Goal: Task Accomplishment & Management: Manage account settings

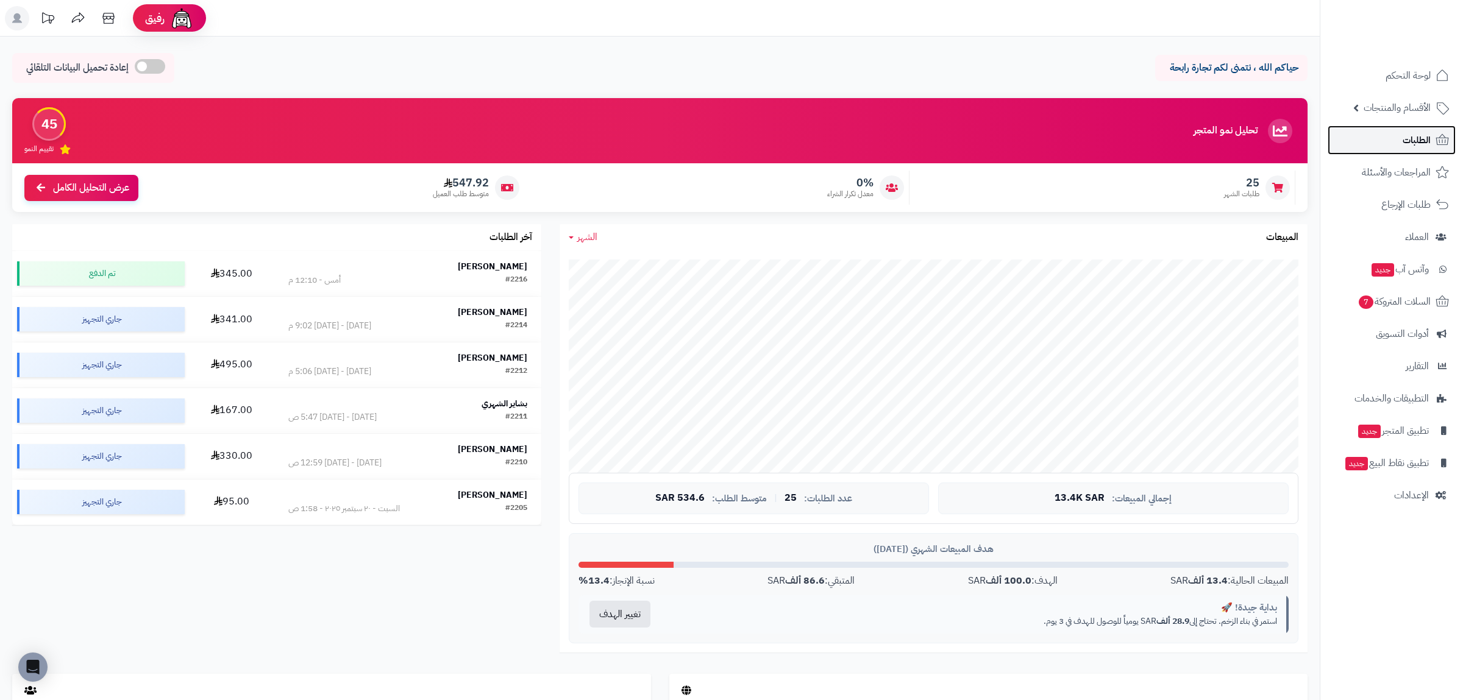
click at [1375, 142] on link "الطلبات" at bounding box center [1392, 140] width 128 height 29
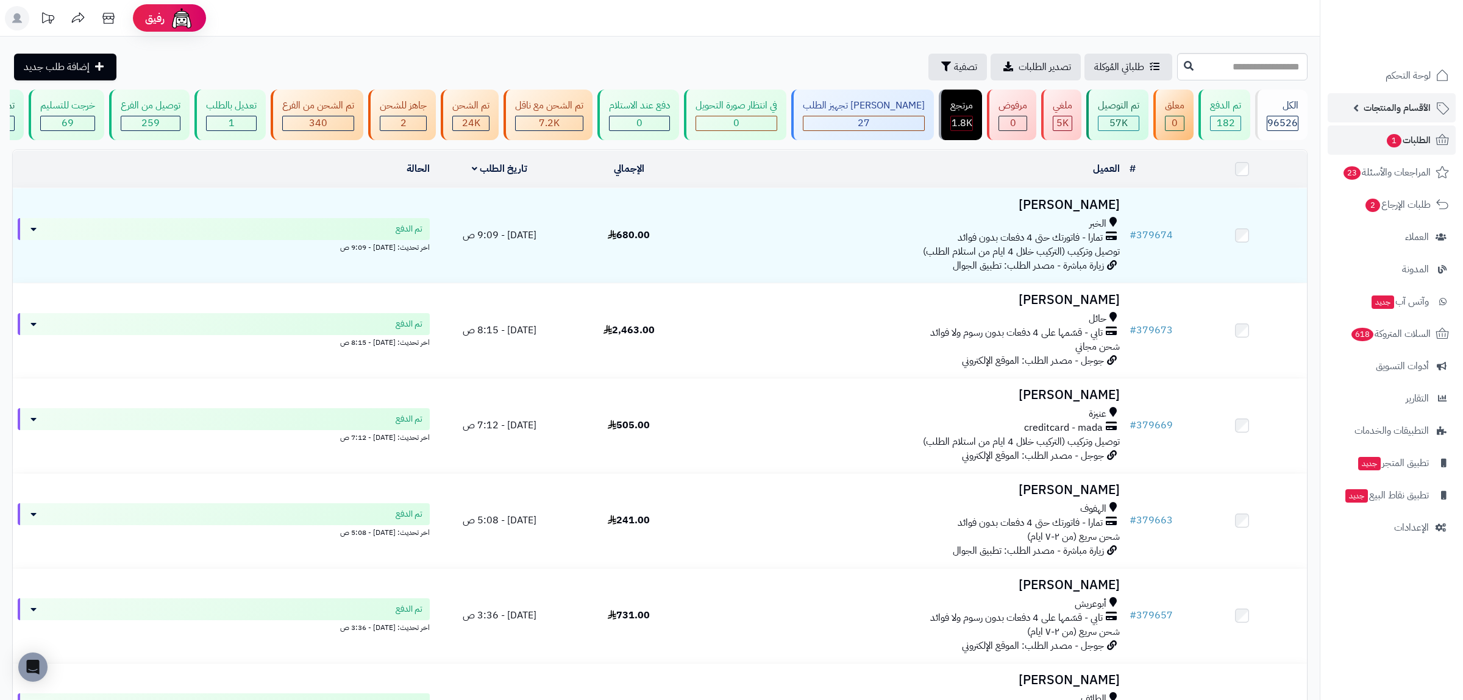
click at [1394, 112] on span "الأقسام والمنتجات" at bounding box center [1397, 107] width 67 height 17
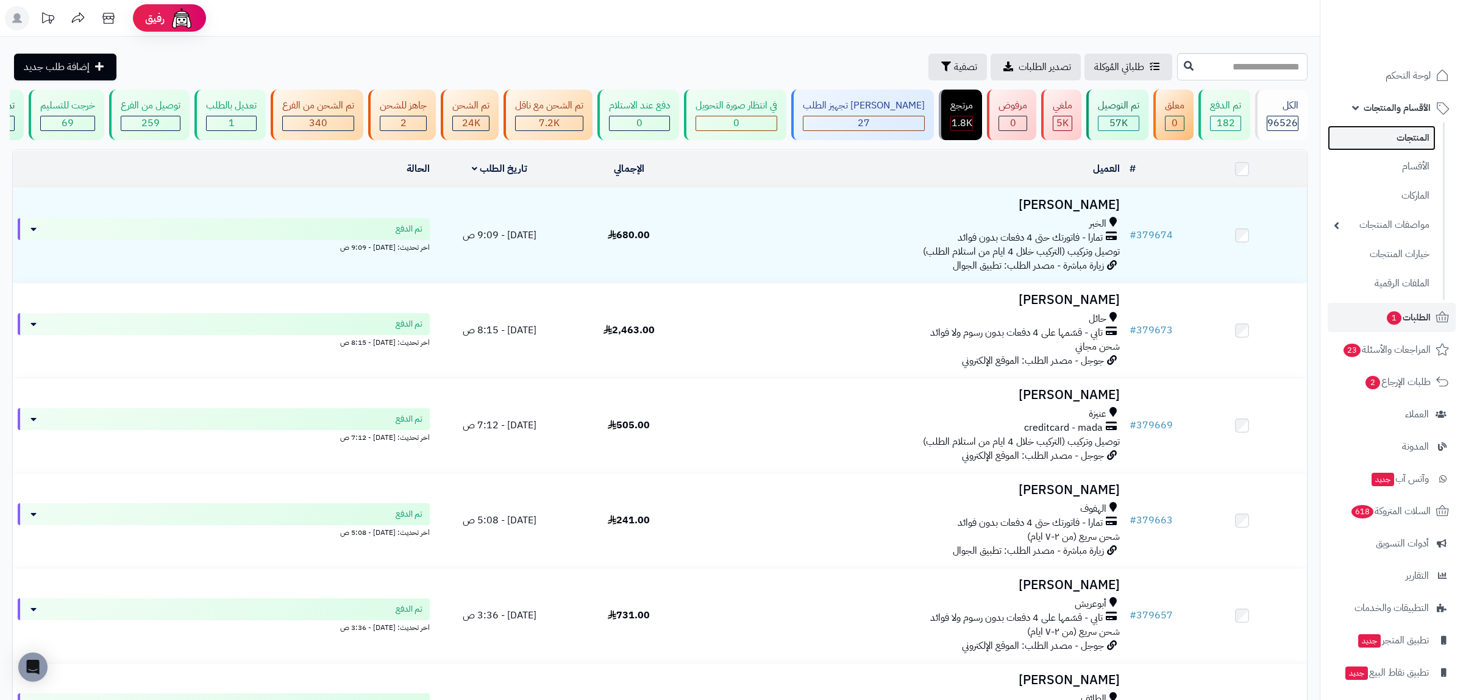
click at [1386, 145] on link "المنتجات" at bounding box center [1382, 138] width 108 height 25
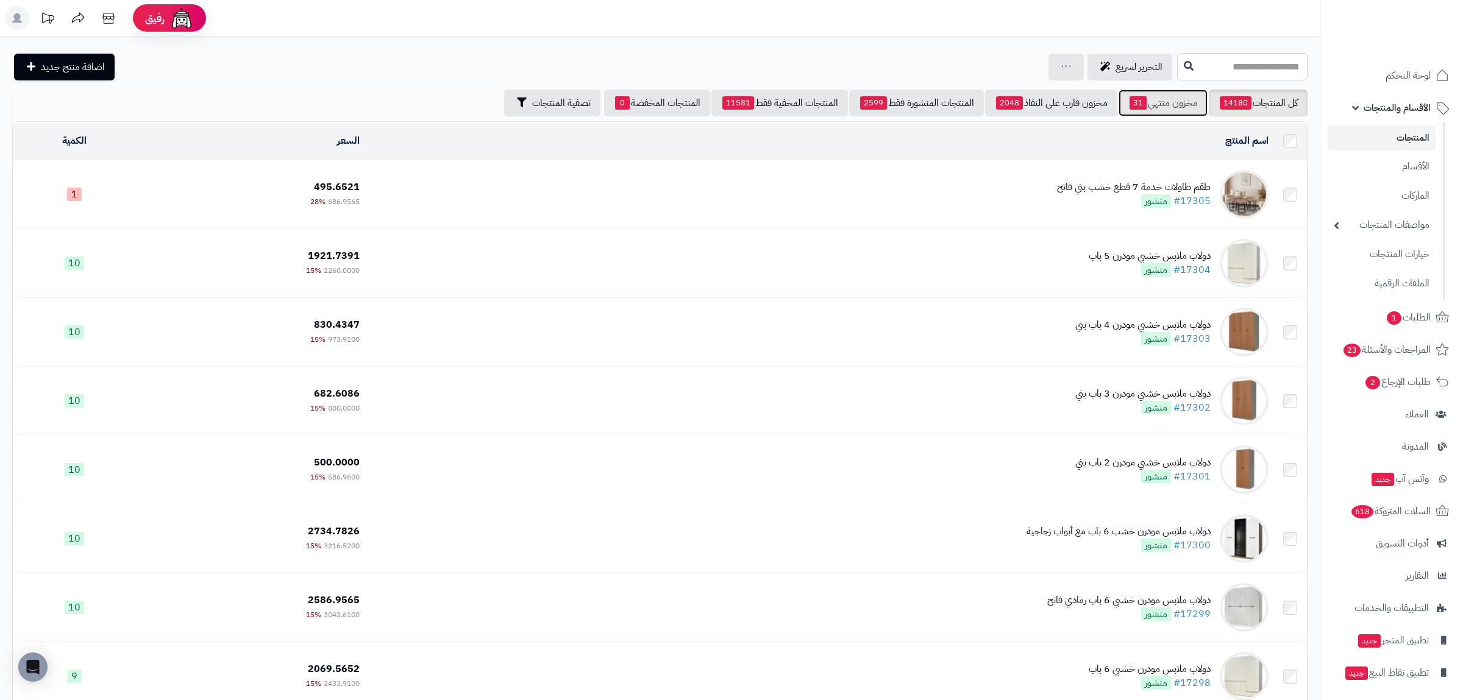
click at [1158, 103] on link "مخزون منتهي 31" at bounding box center [1163, 103] width 89 height 27
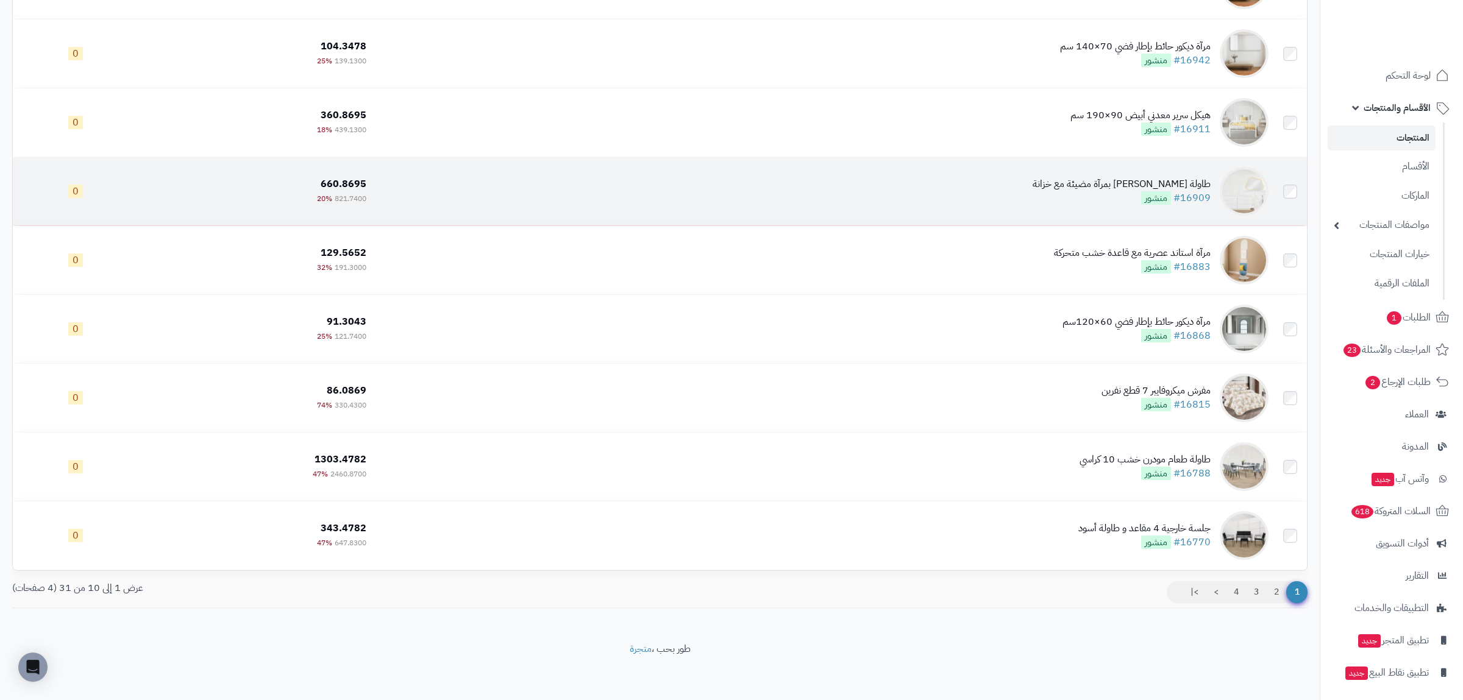
scroll to position [284, 0]
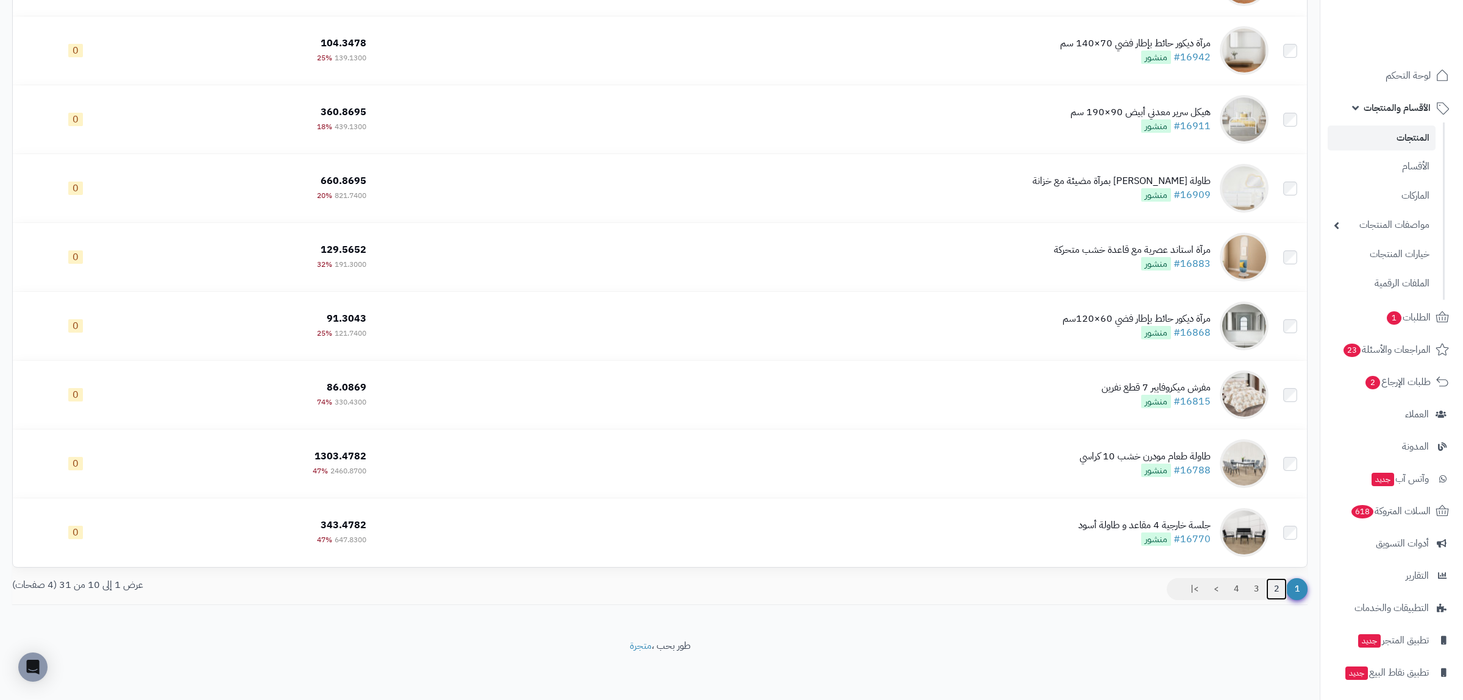
click at [1277, 585] on link "2" at bounding box center [1276, 590] width 21 height 22
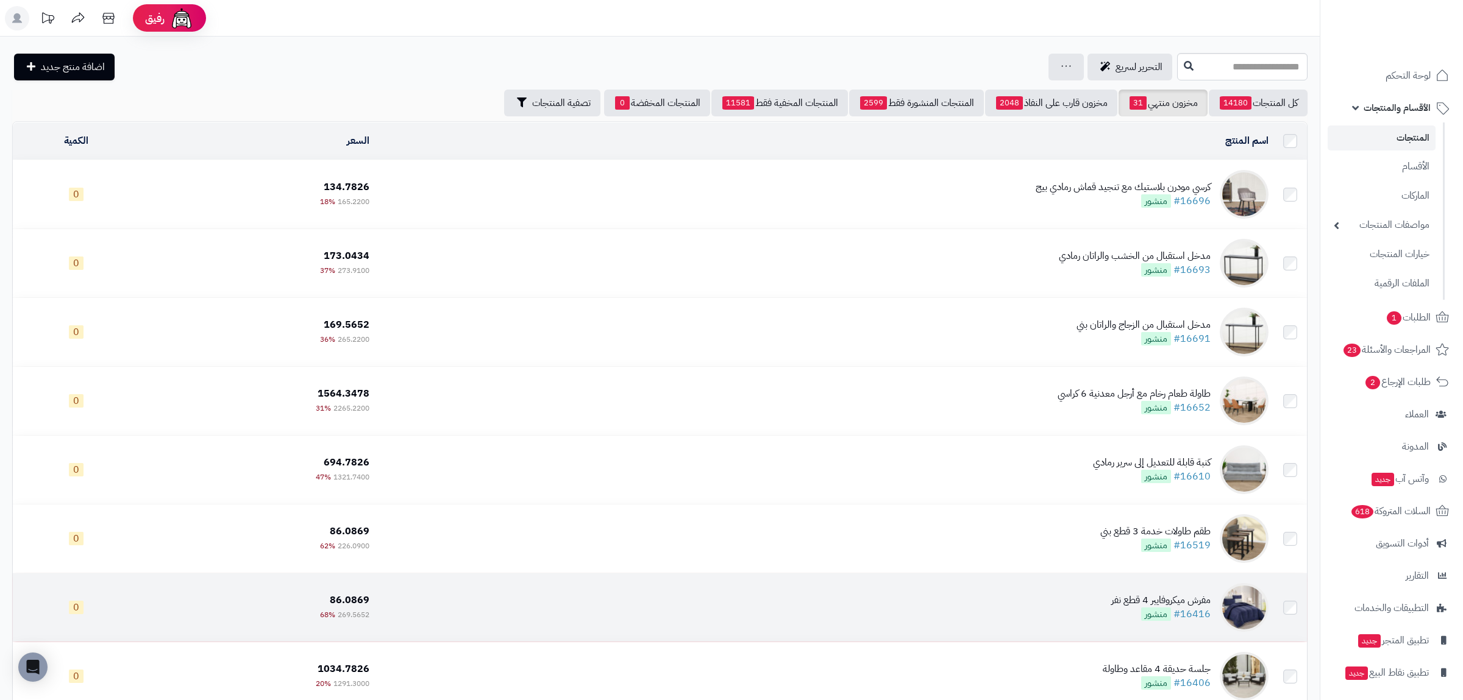
scroll to position [284, 0]
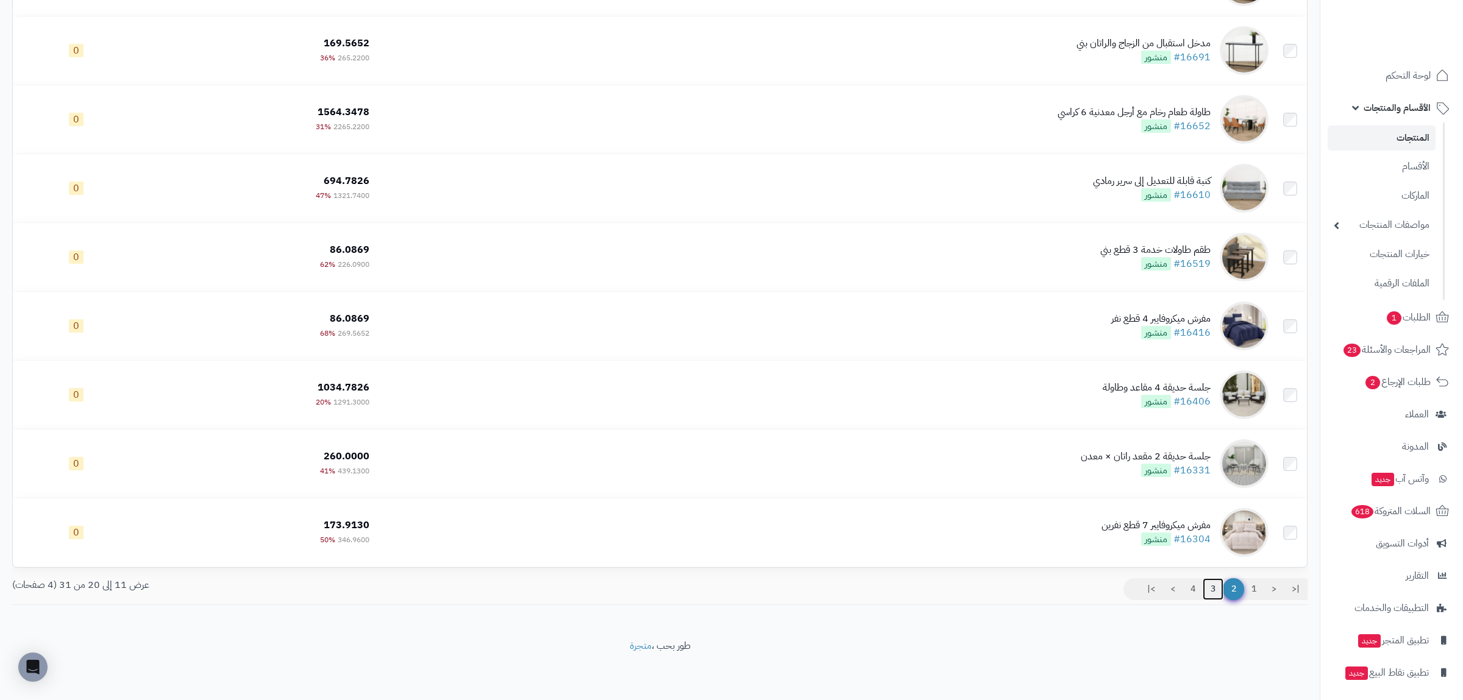
click at [1207, 593] on link "3" at bounding box center [1213, 590] width 21 height 22
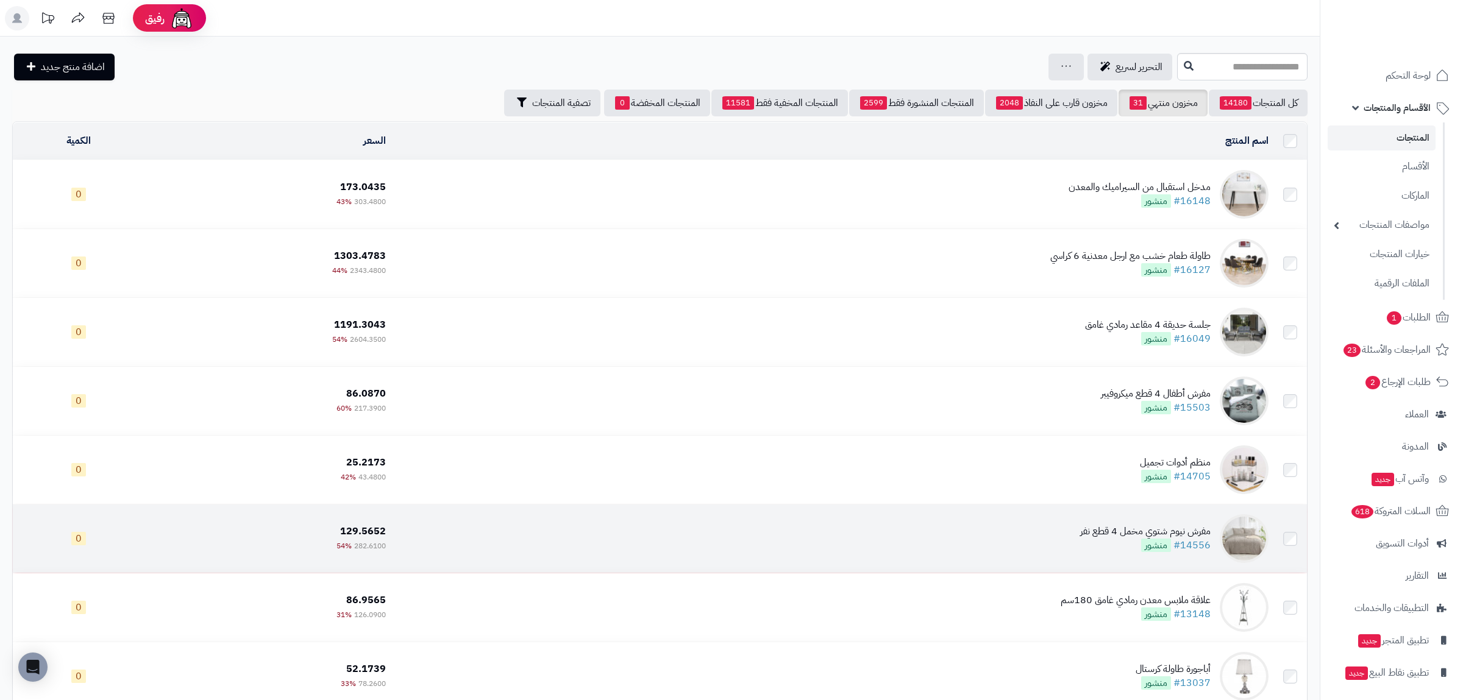
scroll to position [284, 0]
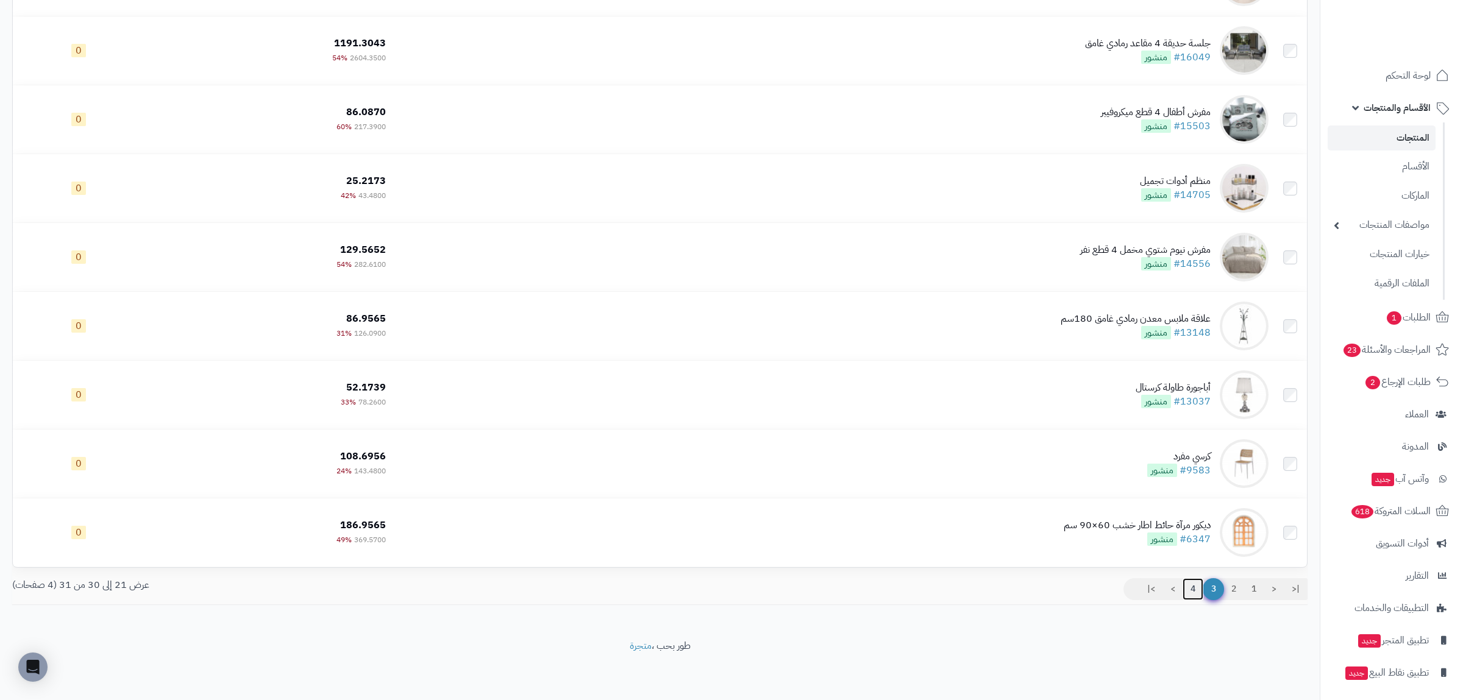
click at [1186, 589] on link "4" at bounding box center [1193, 590] width 21 height 22
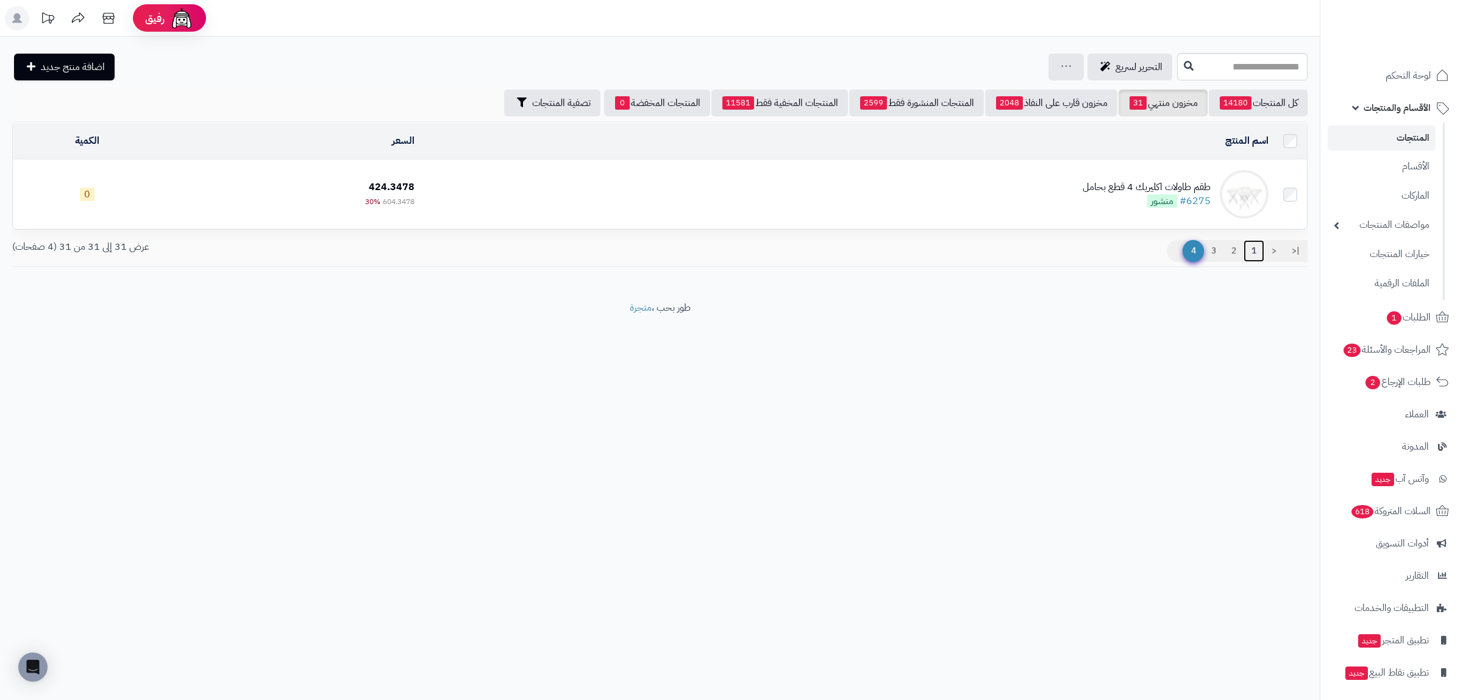
click at [1255, 253] on link "1" at bounding box center [1254, 251] width 21 height 22
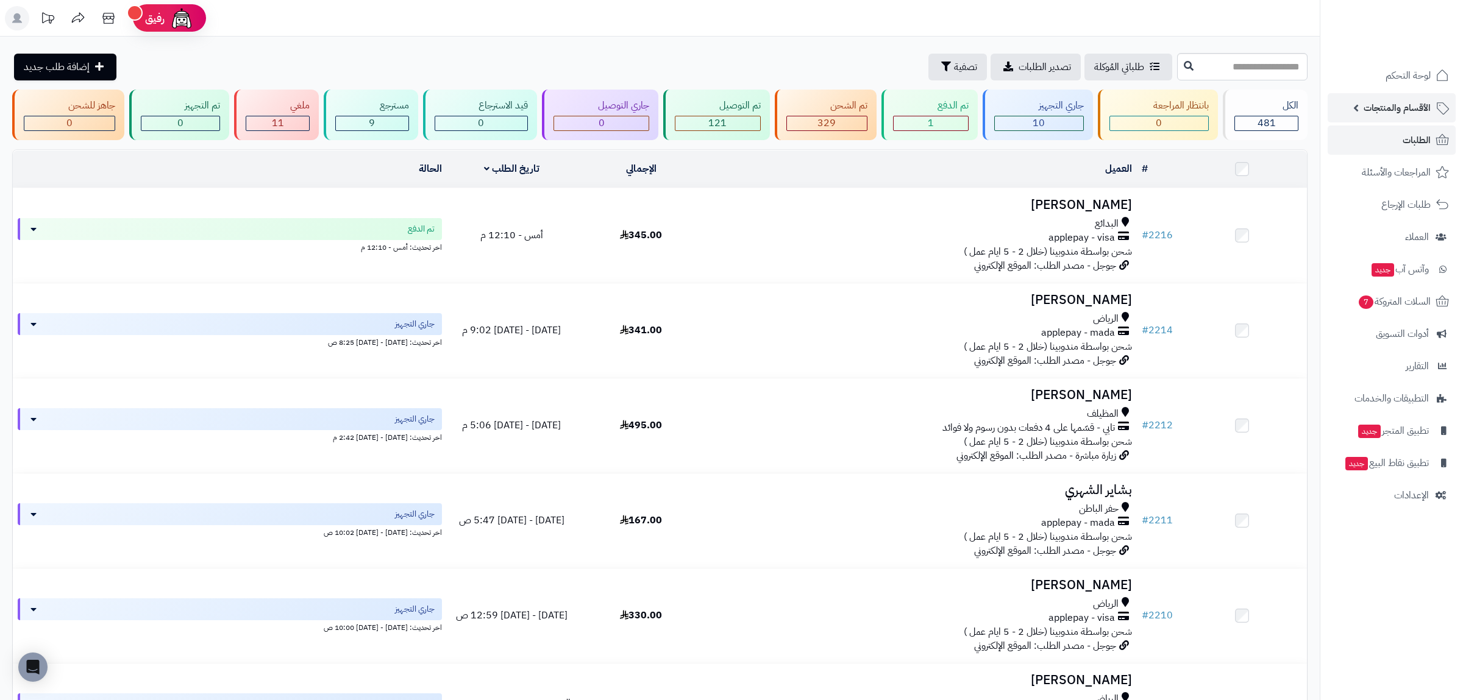
click at [1366, 106] on span "الأقسام والمنتجات" at bounding box center [1397, 107] width 67 height 17
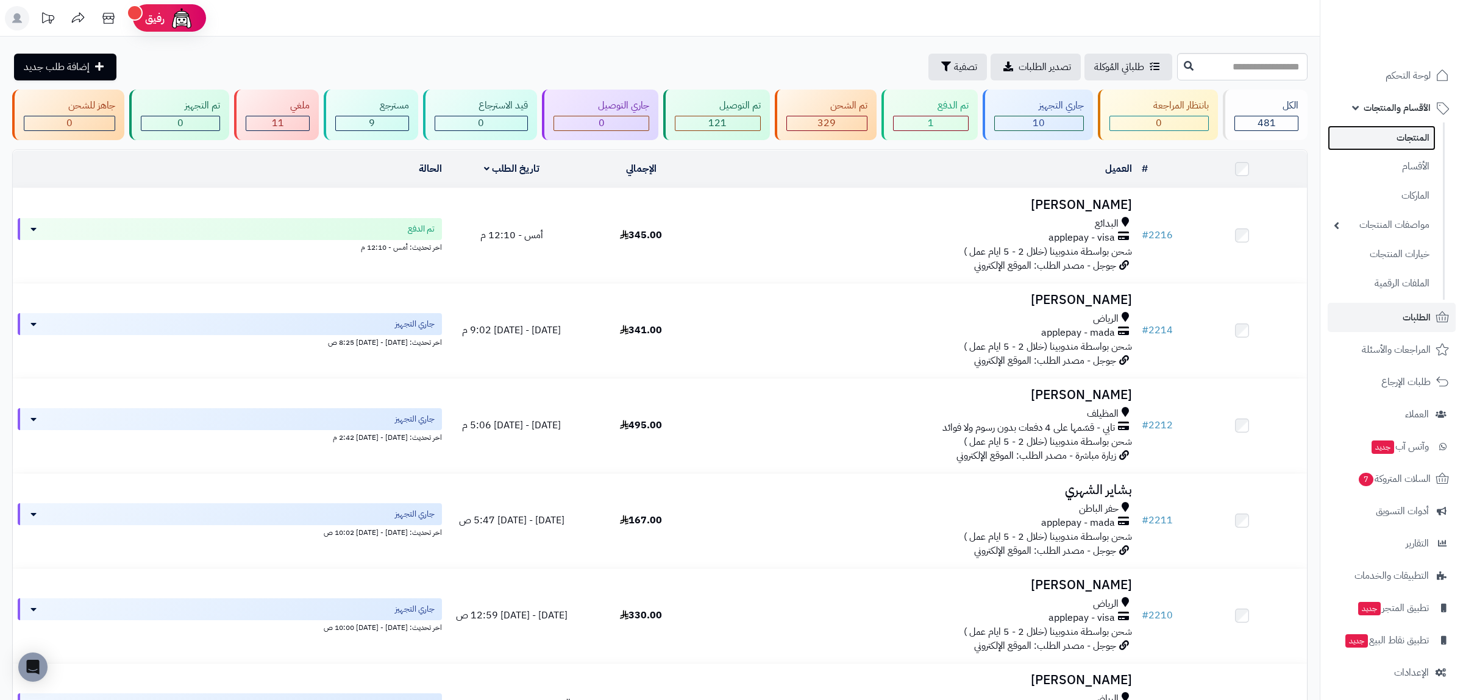
click at [1390, 133] on link "المنتجات" at bounding box center [1382, 138] width 108 height 25
